Goal: Task Accomplishment & Management: Manage account settings

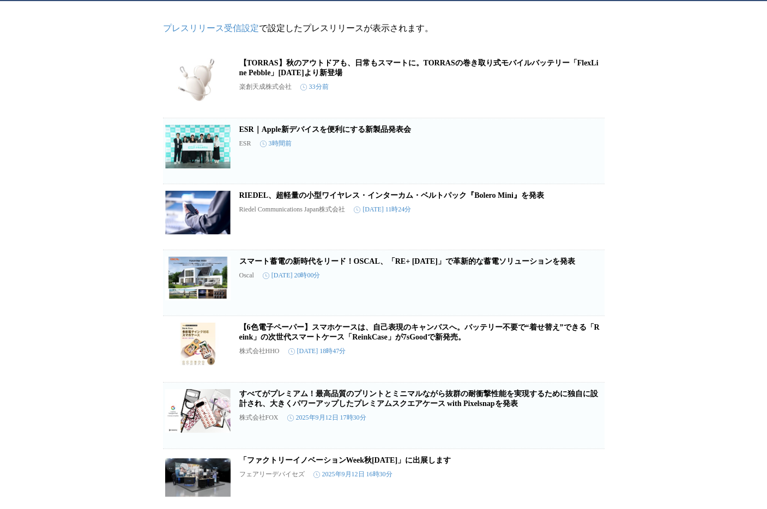
scroll to position [97, 0]
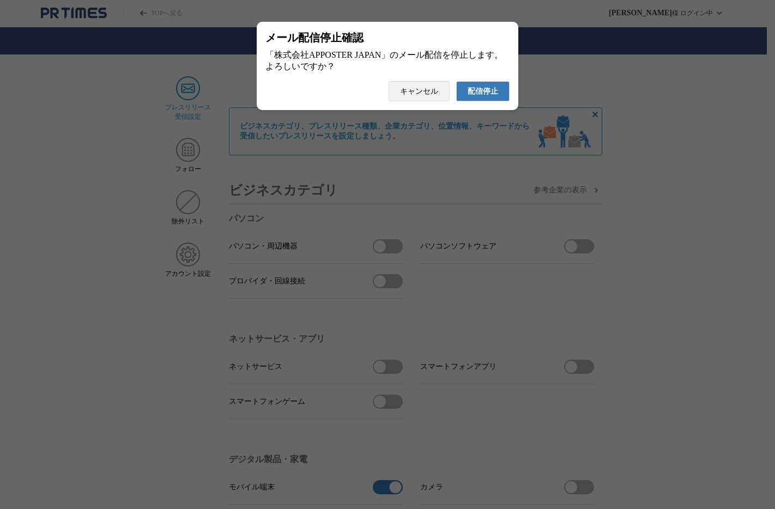
click at [476, 94] on span "配信停止" at bounding box center [483, 92] width 31 height 10
